Goal: Task Accomplishment & Management: Use online tool/utility

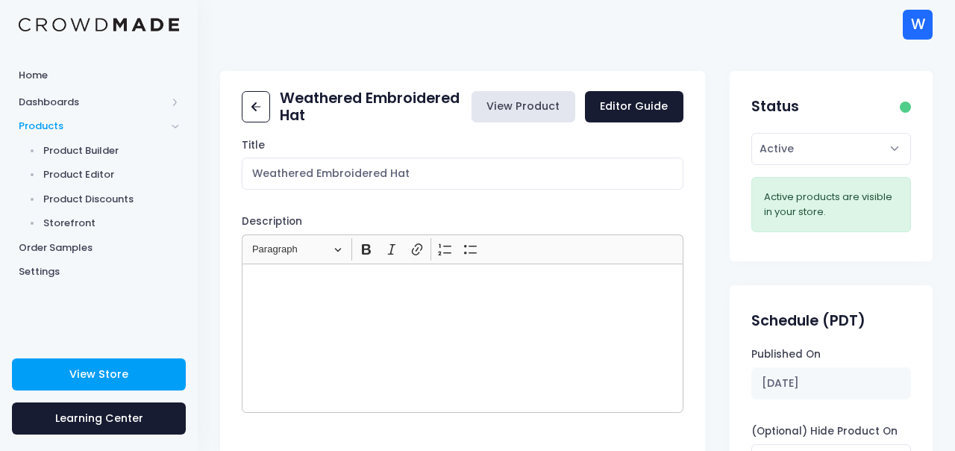
click at [527, 107] on link "View Product" at bounding box center [523, 107] width 104 height 32
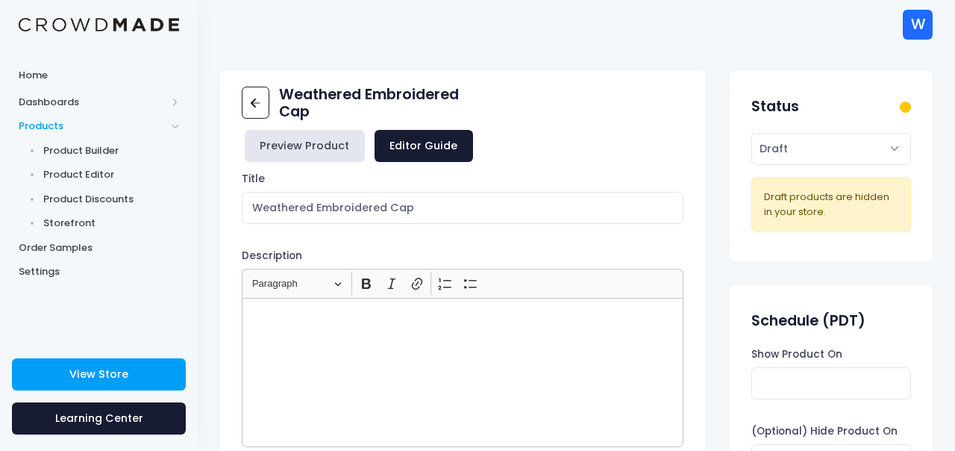
click at [300, 143] on link "Preview Product" at bounding box center [305, 146] width 120 height 32
click at [306, 144] on link "Preview Product" at bounding box center [305, 146] width 120 height 32
